Goal: Information Seeking & Learning: Stay updated

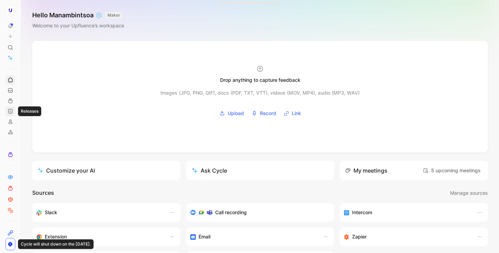
click at [11, 112] on use at bounding box center [11, 111] width 4 height 4
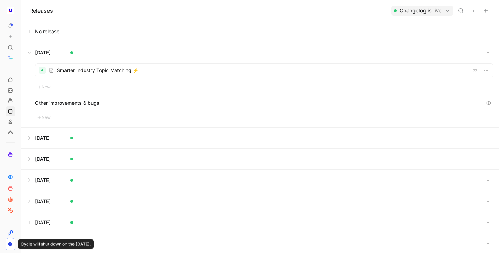
click at [42, 31] on button at bounding box center [259, 31] width 477 height 21
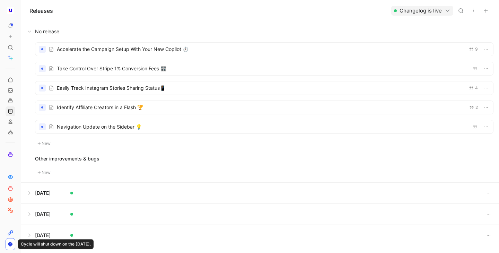
click at [122, 89] on div at bounding box center [264, 87] width 458 height 13
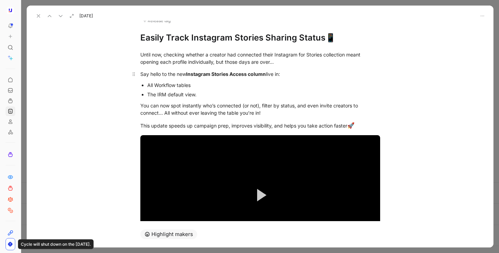
scroll to position [83, 0]
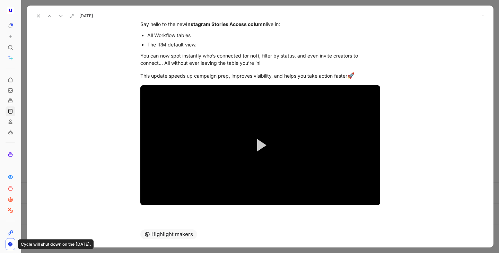
click at [41, 18] on icon at bounding box center [39, 16] width 6 height 6
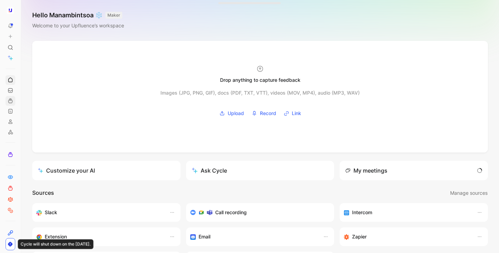
click at [14, 97] on link at bounding box center [11, 101] width 10 height 10
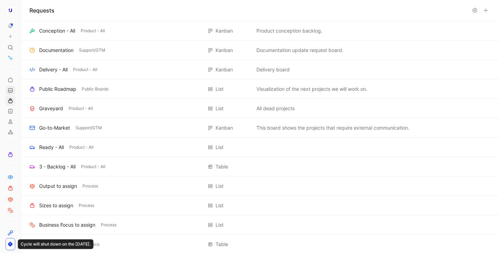
click at [12, 91] on icon at bounding box center [11, 91] width 6 height 6
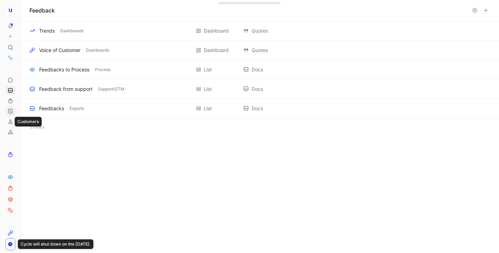
click at [12, 111] on icon at bounding box center [11, 111] width 6 height 6
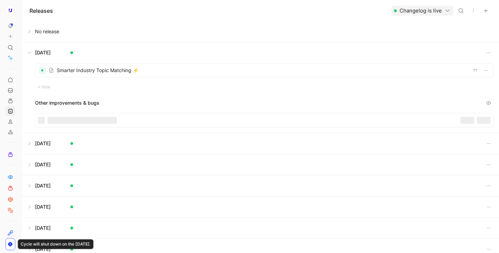
click at [34, 31] on button at bounding box center [259, 31] width 477 height 21
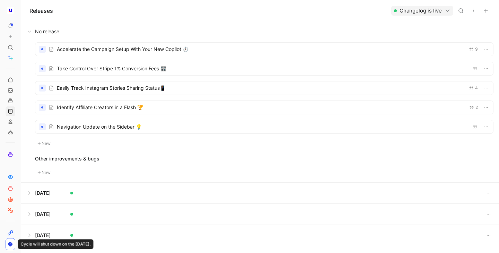
click at [114, 81] on div at bounding box center [264, 87] width 458 height 13
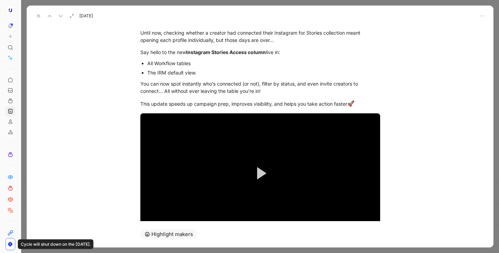
scroll to position [57, 0]
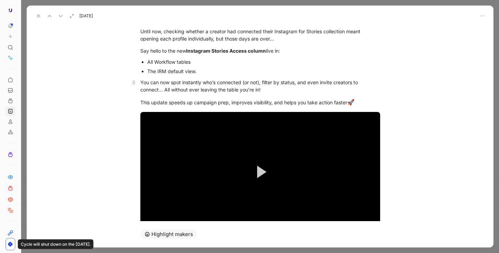
click at [286, 92] on div "You can now spot instantly who’s connected (or not), filter by status, and even…" at bounding box center [260, 86] width 240 height 15
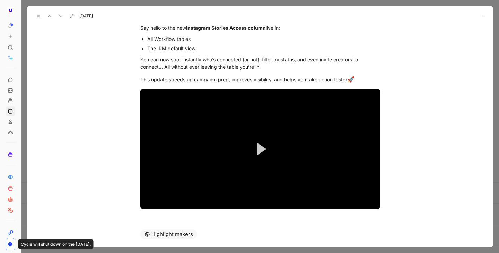
scroll to position [83, 0]
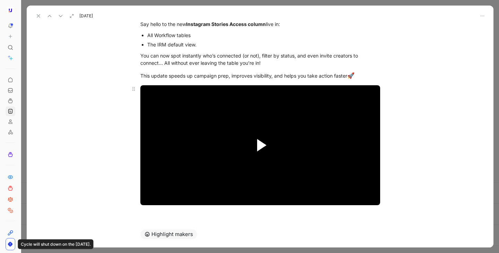
click at [259, 143] on span "Video Player" at bounding box center [261, 145] width 9 height 12
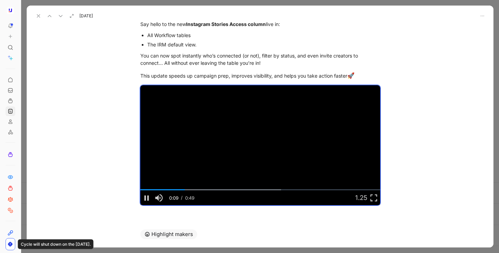
click at [38, 20] on button at bounding box center [39, 16] width 10 height 10
